Goal: Task Accomplishment & Management: Use online tool/utility

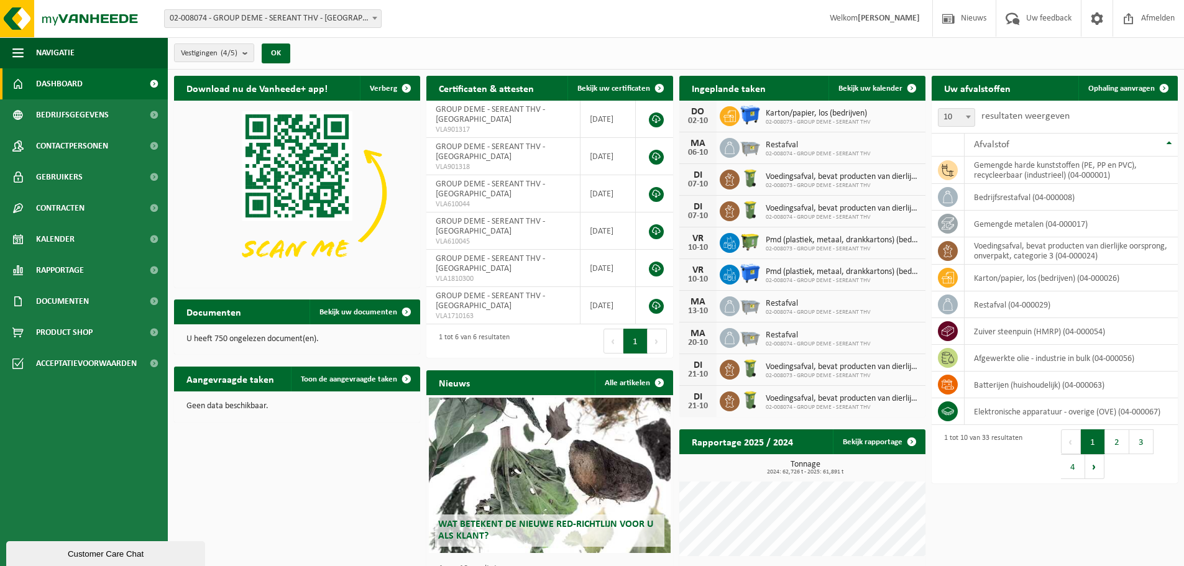
click at [65, 83] on span "Dashboard" at bounding box center [59, 83] width 47 height 31
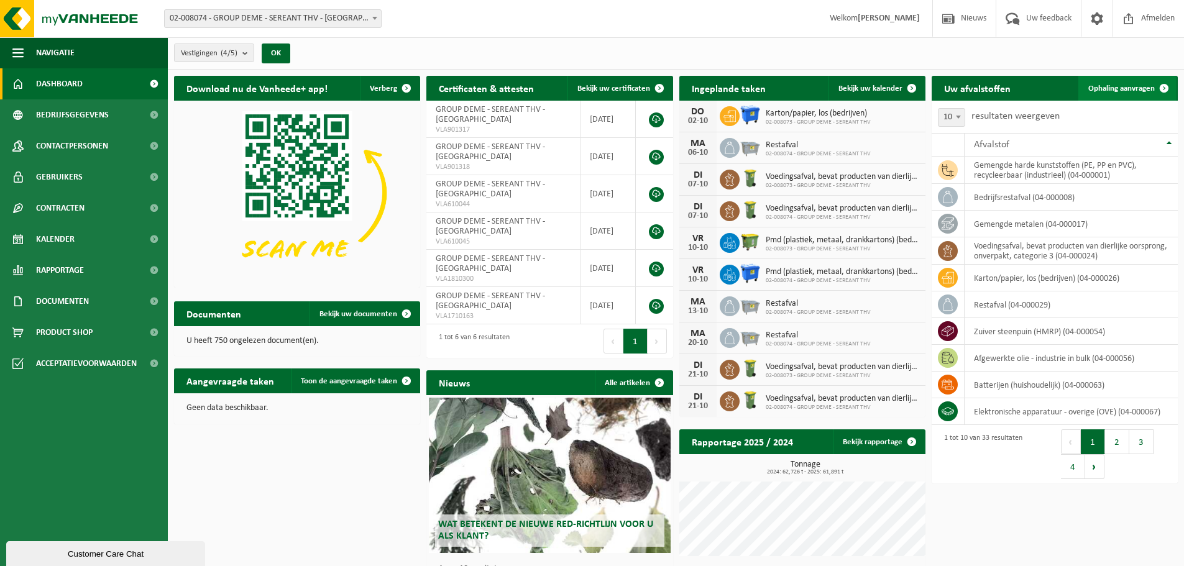
click at [1104, 86] on span "Ophaling aanvragen" at bounding box center [1122, 89] width 67 height 8
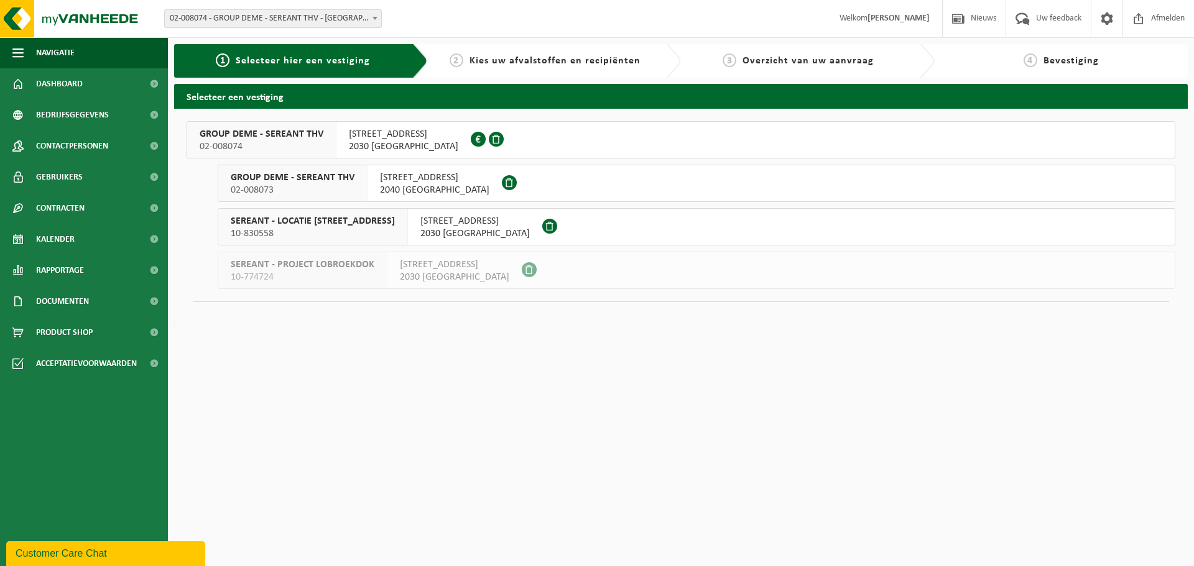
click at [382, 138] on span "POLDERVLIETWEG 2" at bounding box center [403, 134] width 109 height 12
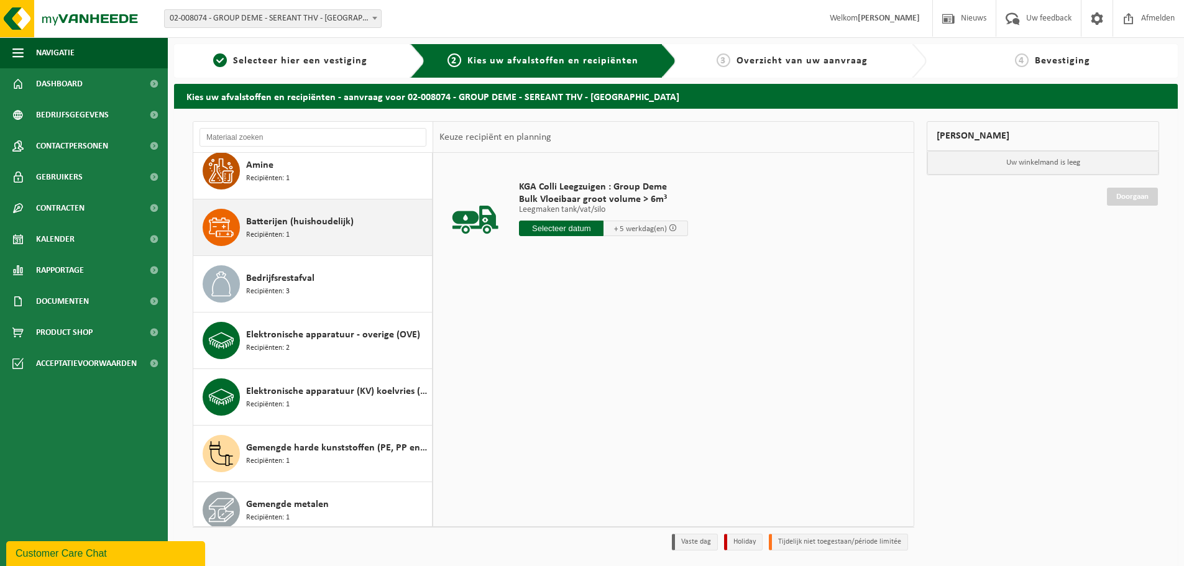
scroll to position [83, 0]
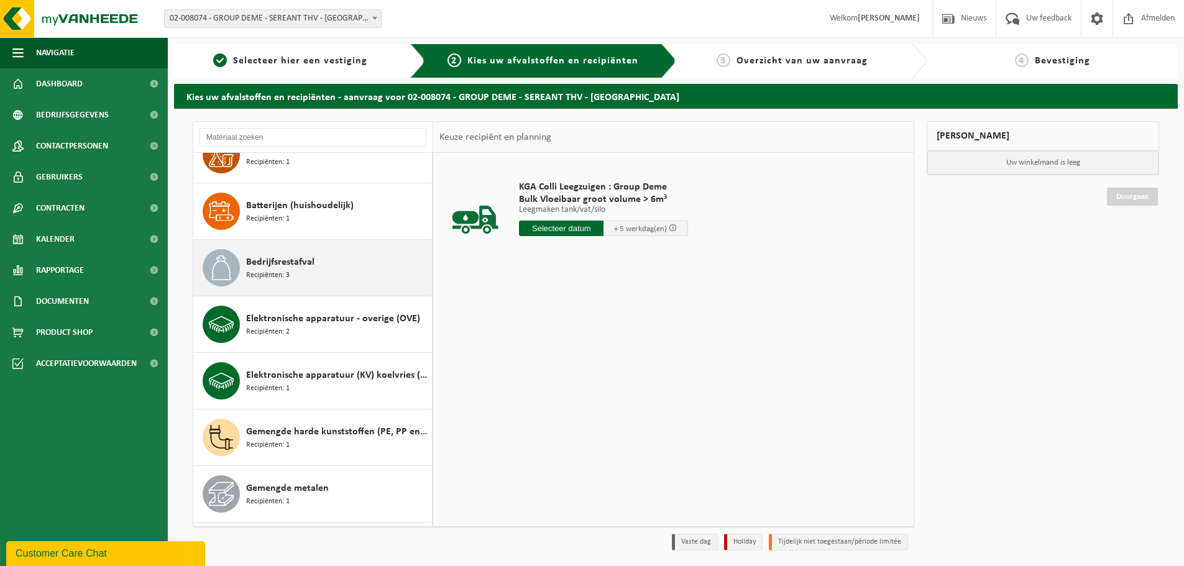
click at [274, 264] on span "Bedrijfsrestafval" at bounding box center [280, 262] width 68 height 15
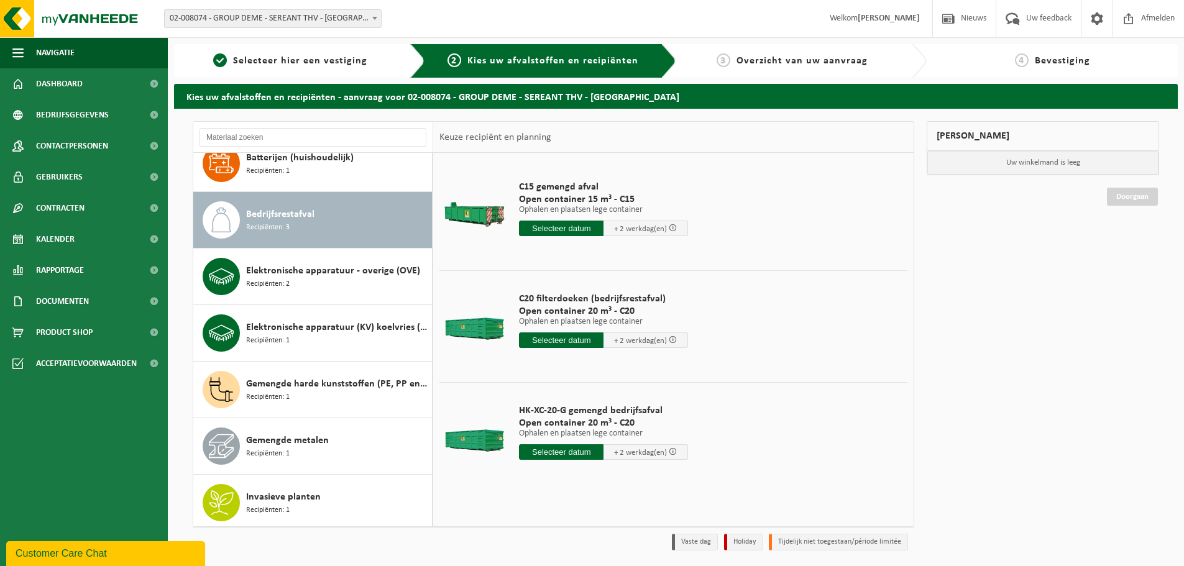
scroll to position [134, 0]
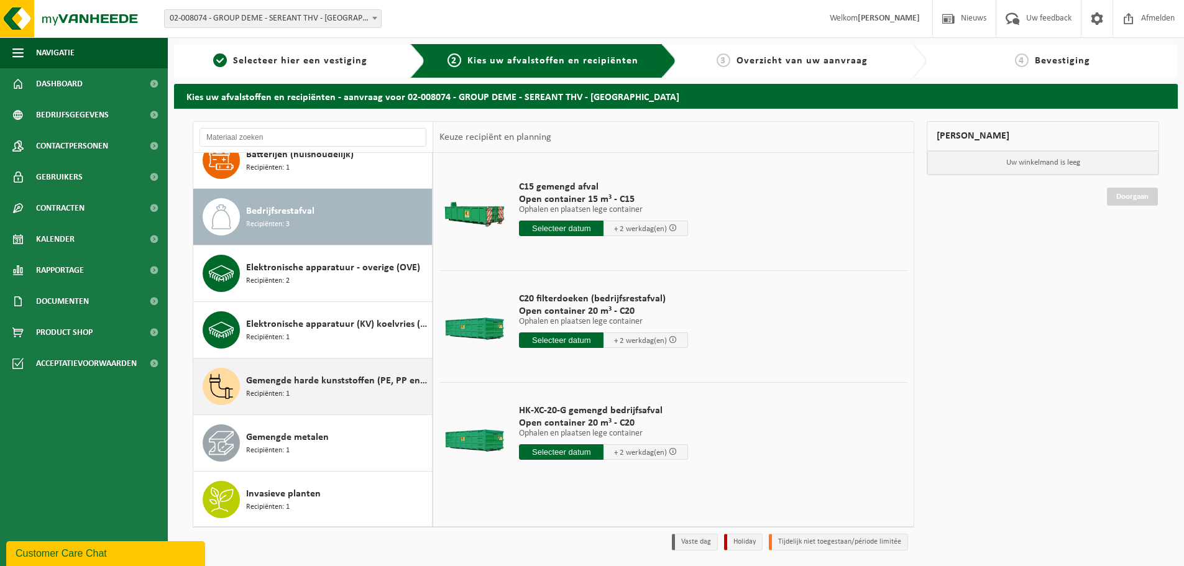
click at [356, 392] on div "Gemengde harde kunststoffen (PE, PP en PVC), recycleerbaar (industrieel) Recipi…" at bounding box center [337, 386] width 183 height 37
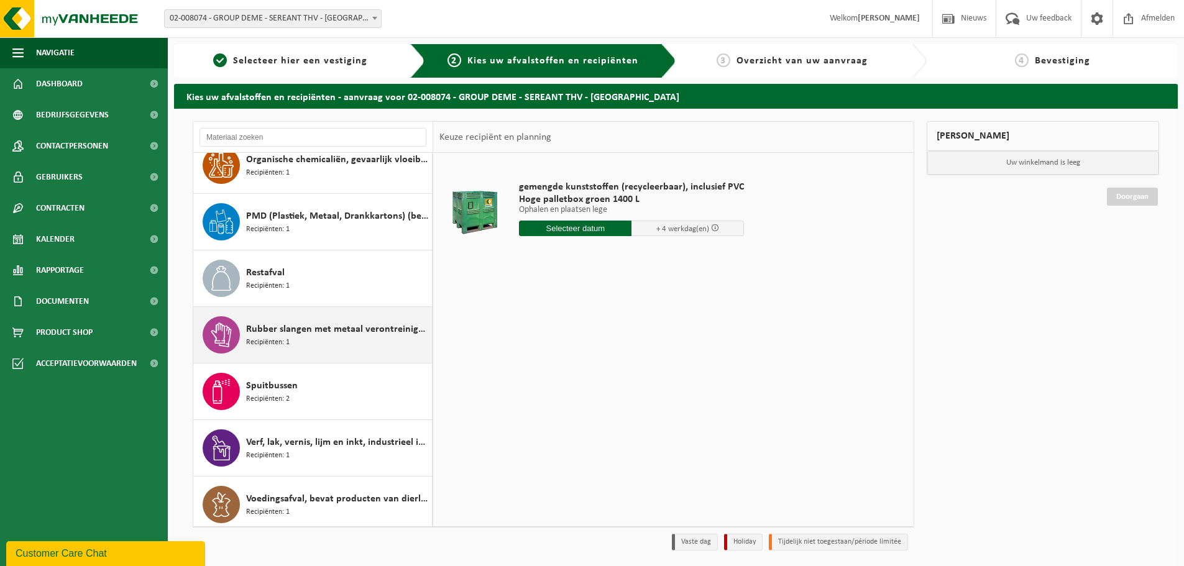
scroll to position [1148, 0]
click at [310, 333] on span "Rubber slangen met metaal verontreinigd met olie" at bounding box center [337, 328] width 183 height 15
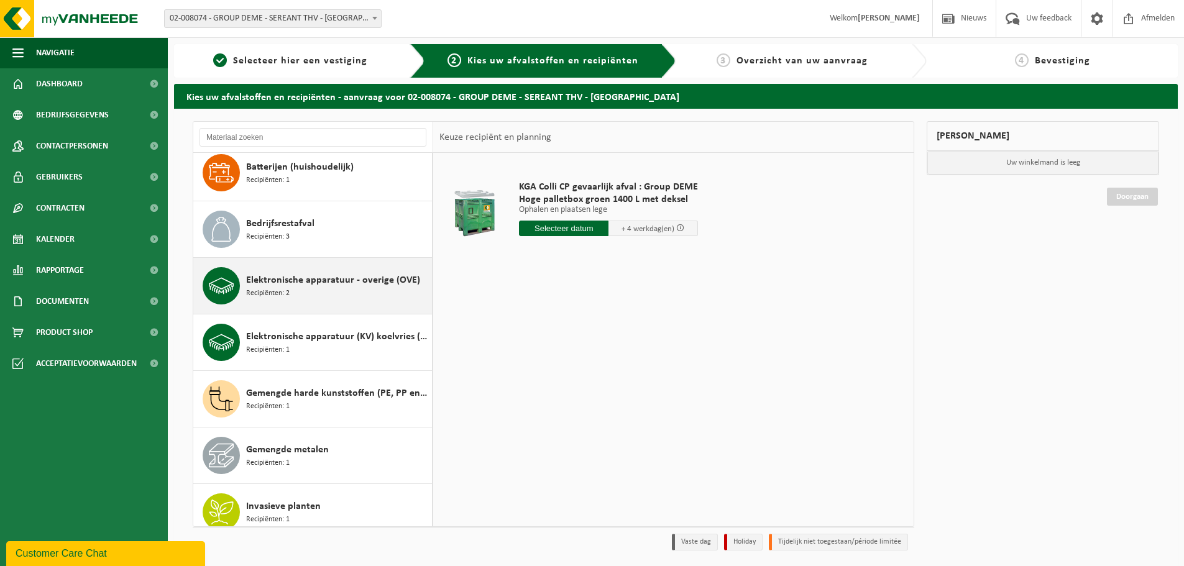
scroll to position [111, 0]
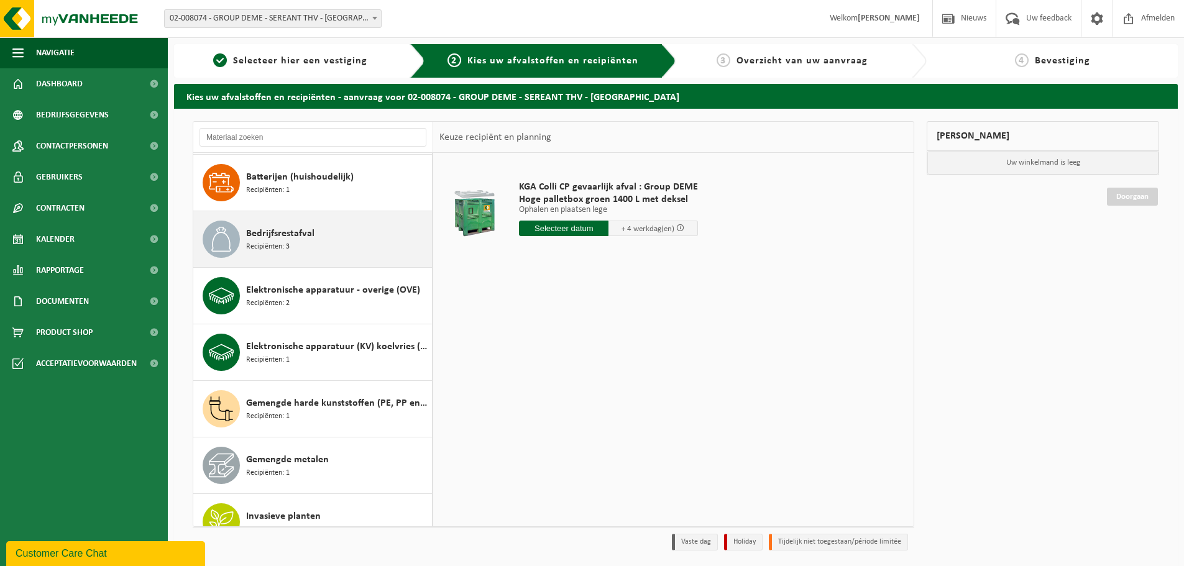
click at [330, 225] on div "Bedrijfsrestafval Recipiënten: 3" at bounding box center [337, 239] width 183 height 37
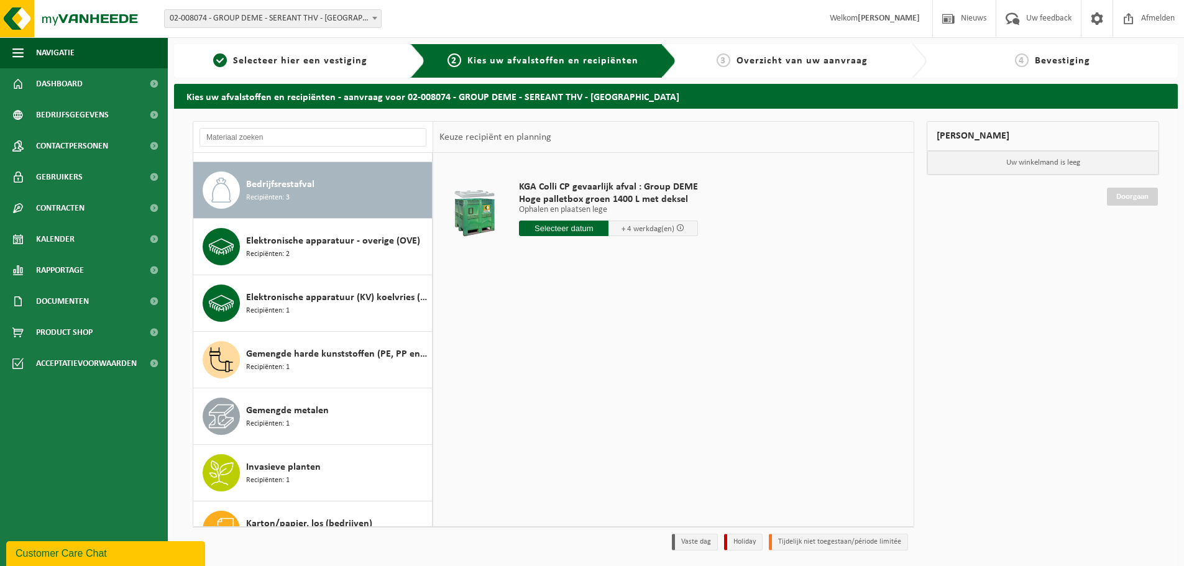
scroll to position [170, 0]
